Goal: Navigation & Orientation: Go to known website

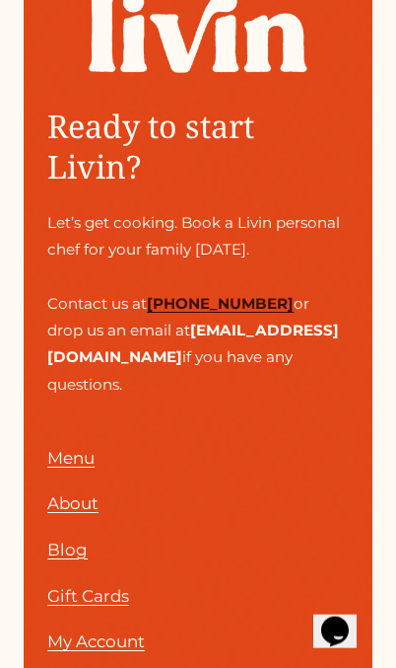
scroll to position [5057, 0]
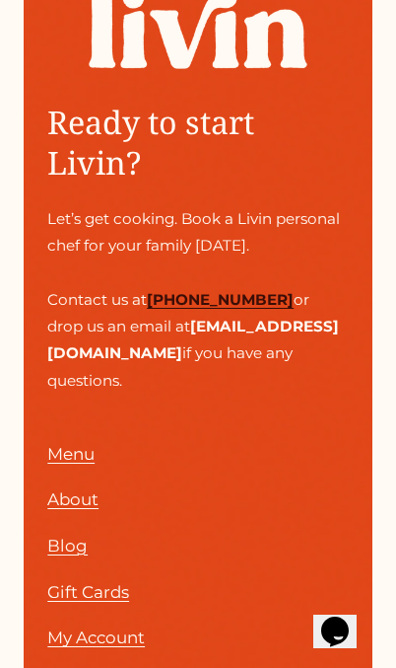
click at [69, 468] on link "Menu" at bounding box center [70, 454] width 47 height 30
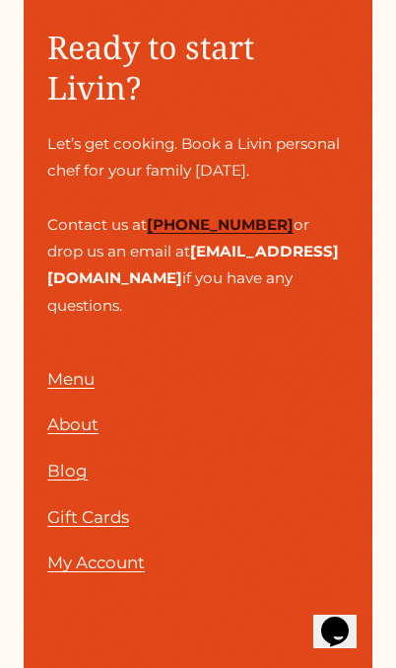
scroll to position [5112, 0]
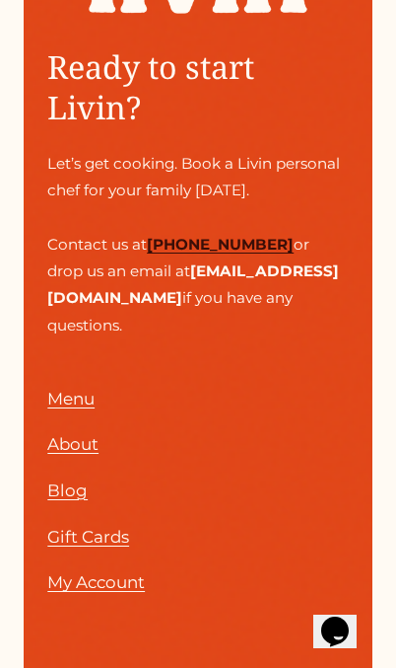
click at [97, 454] on span "About" at bounding box center [72, 444] width 51 height 20
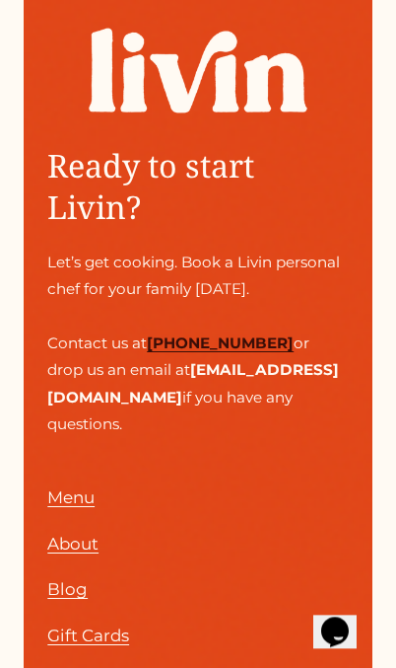
scroll to position [3128, 0]
click at [62, 482] on link "Menu" at bounding box center [70, 497] width 47 height 30
